Goal: Check status

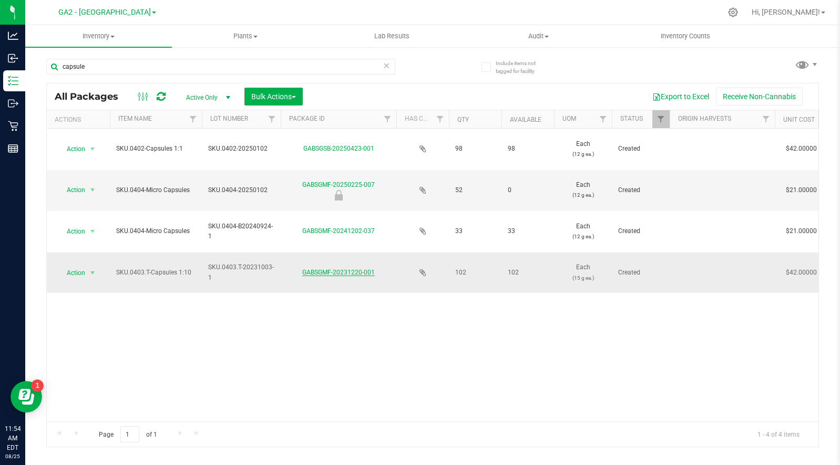
click at [338, 271] on link "GABSGMF-20231220-001" at bounding box center [338, 272] width 72 height 7
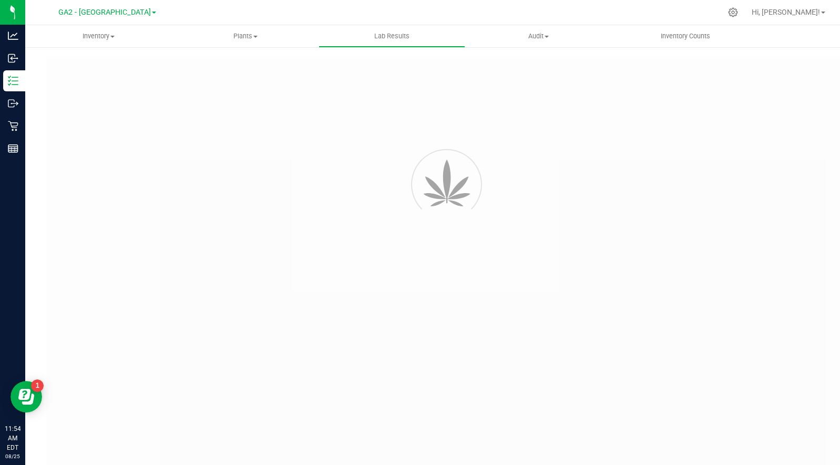
type input "GABSGMF-20231005-001"
type input "[PERSON_NAME]-101824-6916"
type input "GABSGMF-20231005-001"
type input "[DATE] 9:25 AM"
type input "[DATE]"
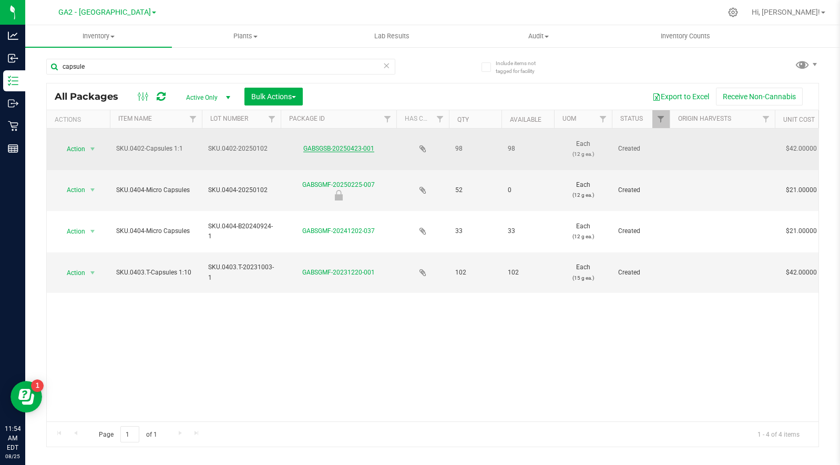
click at [337, 149] on link "GABSGSB-20250423-001" at bounding box center [338, 148] width 71 height 7
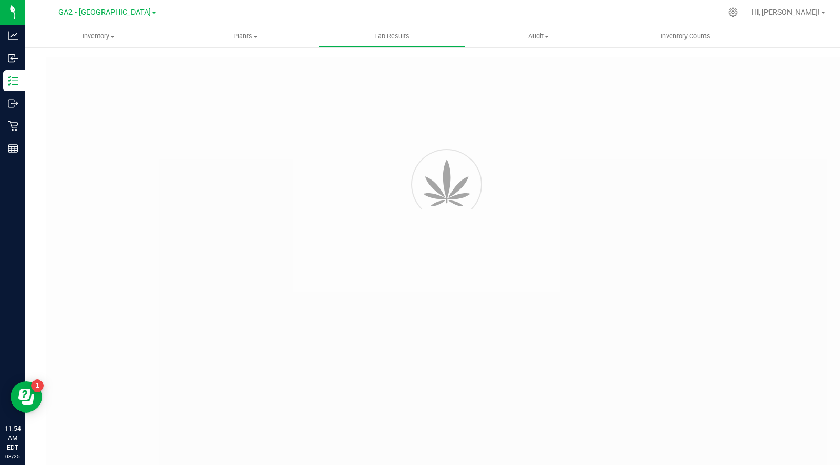
type input "GABSGMF-20250102-036"
type input "[PERSON_NAME]-010625-7415"
type input "GABSGMF-20250102-036"
type input "[DATE] 8:42 AM"
type input "[DATE]"
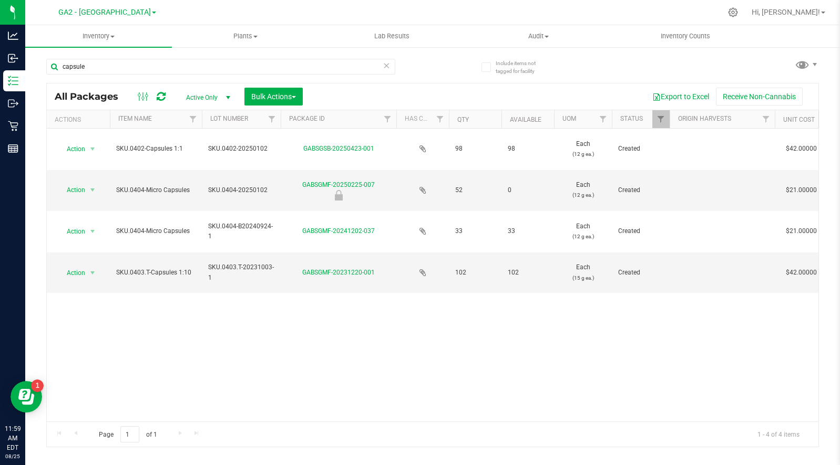
click at [386, 66] on icon at bounding box center [385, 65] width 7 height 13
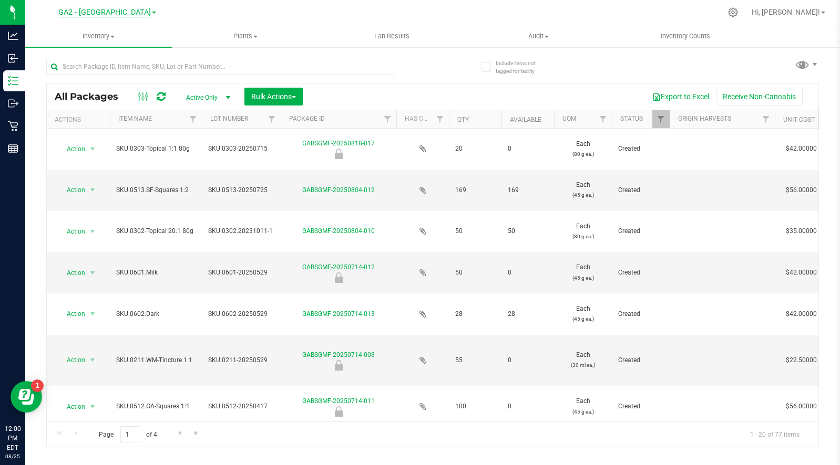
click at [107, 8] on span "GA2 - [GEOGRAPHIC_DATA]" at bounding box center [104, 12] width 92 height 9
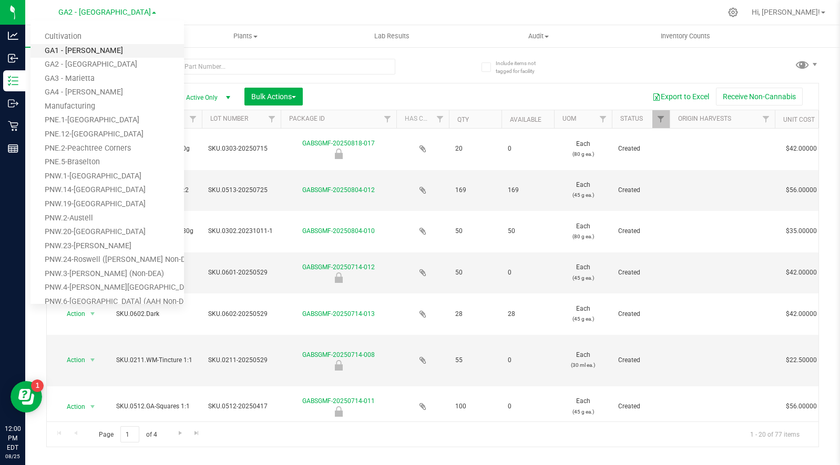
click at [76, 47] on link "GA1 - [PERSON_NAME]" at bounding box center [106, 51] width 153 height 14
